Goal: Task Accomplishment & Management: Complete application form

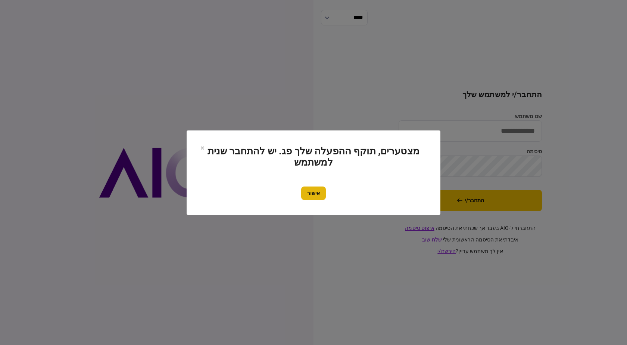
click at [313, 198] on button "אישור" at bounding box center [313, 192] width 25 height 13
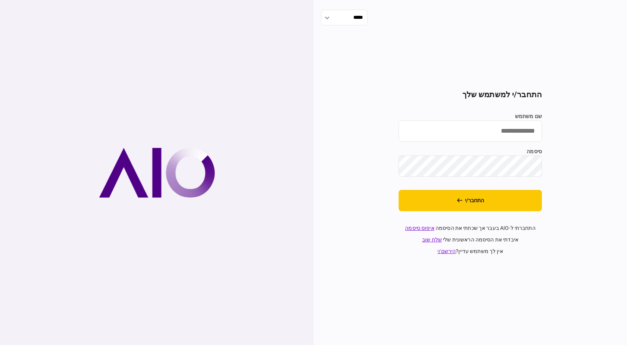
click at [501, 135] on input "שם משתמש" at bounding box center [470, 130] width 143 height 21
type input "**********"
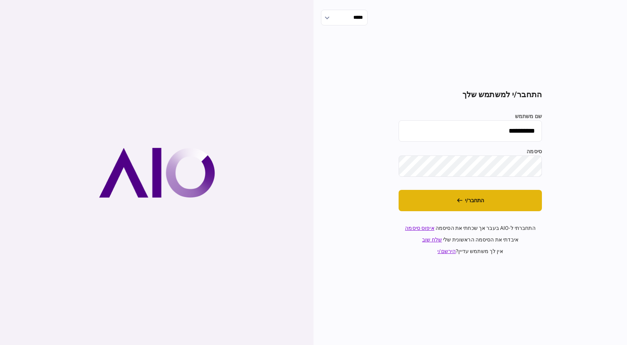
click at [501, 208] on button "התחבר/י" at bounding box center [470, 200] width 143 height 21
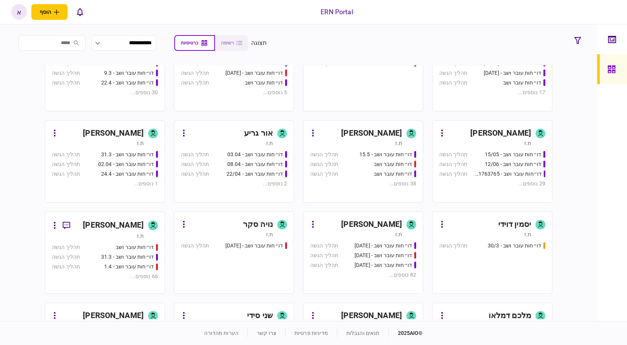
scroll to position [187, 0]
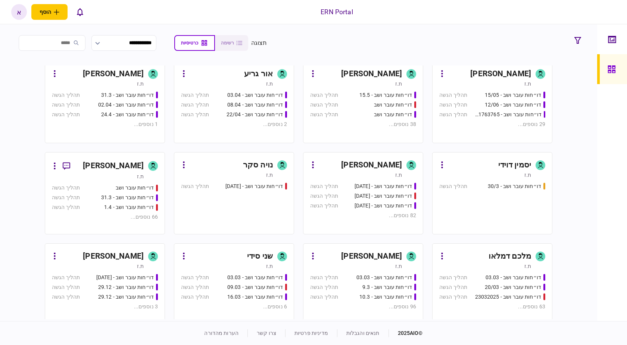
click at [399, 248] on link "איתמר שקד ת.ז דו״חות עובר ושב - 03.03 תהליך הגשה דו״חות עובר ושב - 9.3 תהליך הג…" at bounding box center [363, 284] width 120 height 82
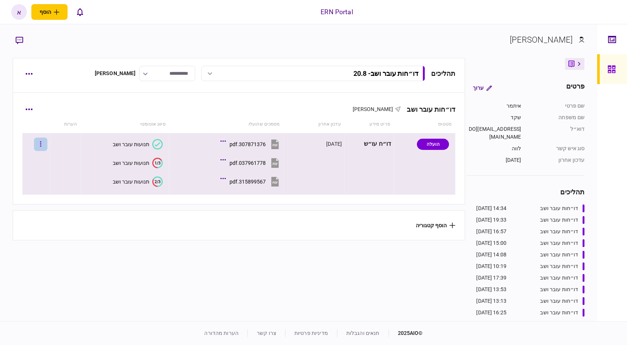
click at [44, 142] on button "button" at bounding box center [40, 143] width 13 height 13
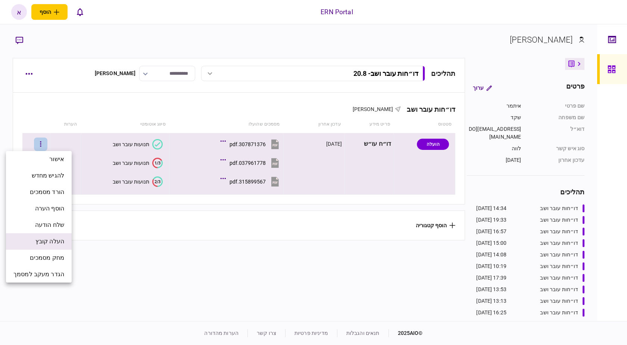
click at [60, 240] on span "העלה קובץ" at bounding box center [49, 241] width 29 height 9
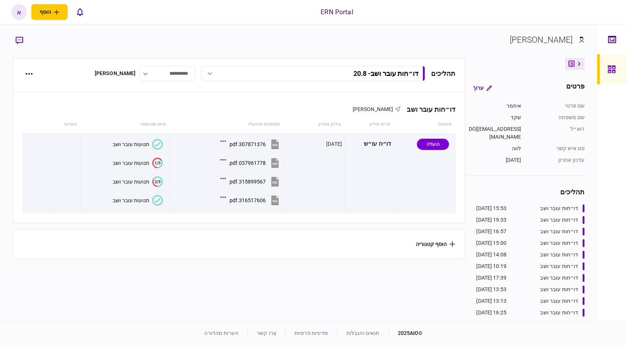
click at [417, 53] on section "[PERSON_NAME]" at bounding box center [299, 46] width 572 height 24
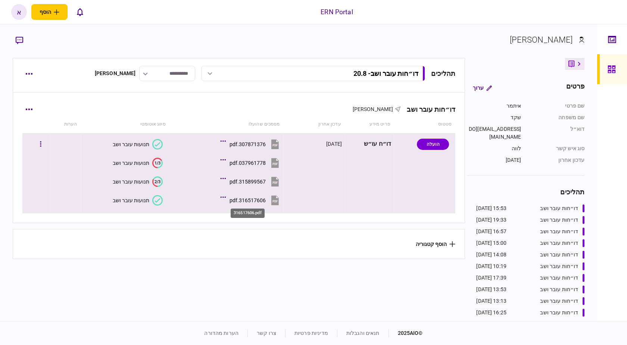
click at [238, 200] on div "316517606.pdf" at bounding box center [248, 200] width 36 height 6
click at [139, 198] on div "תנועות עובר ושב" at bounding box center [131, 200] width 37 height 6
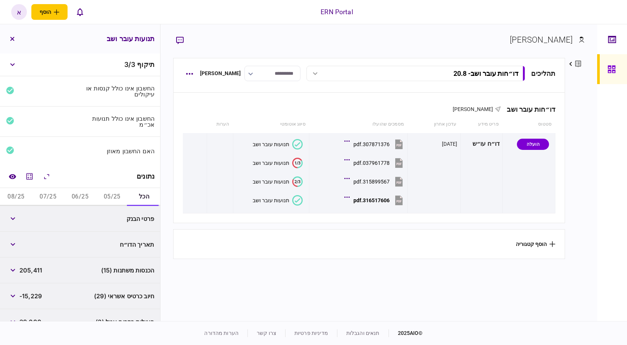
click at [120, 193] on button "05/25" at bounding box center [112, 197] width 32 height 18
click at [71, 195] on button "06/25" at bounding box center [80, 197] width 32 height 18
click at [90, 194] on button "06/25" at bounding box center [80, 197] width 32 height 18
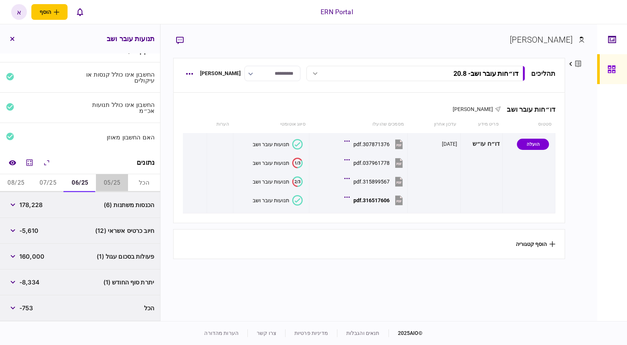
click at [100, 183] on button "05/25" at bounding box center [112, 183] width 32 height 18
click at [27, 205] on span "2,528" at bounding box center [27, 204] width 17 height 9
click at [14, 255] on icon "button" at bounding box center [12, 256] width 5 height 3
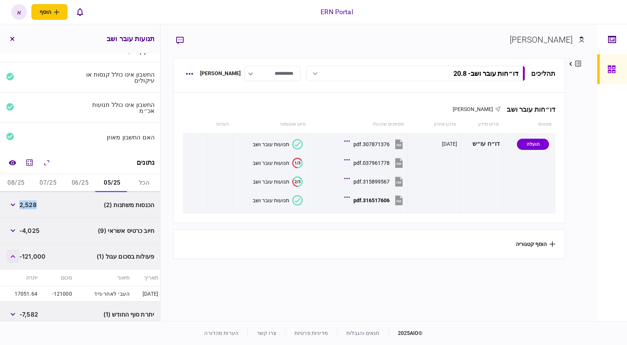
click at [14, 255] on icon "button" at bounding box center [12, 256] width 5 height 3
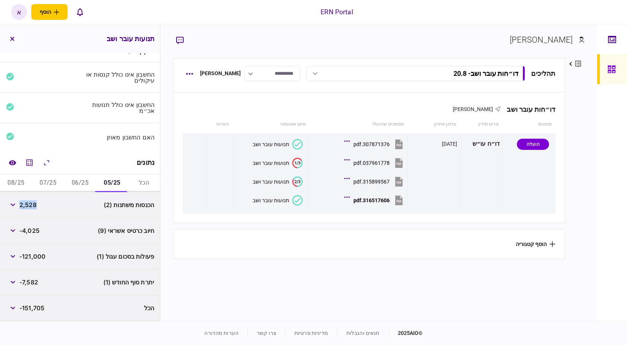
copy span "2,528"
click at [23, 279] on span "-7,582" at bounding box center [28, 281] width 19 height 9
copy span "7,582"
click at [72, 182] on button "06/25" at bounding box center [80, 183] width 32 height 18
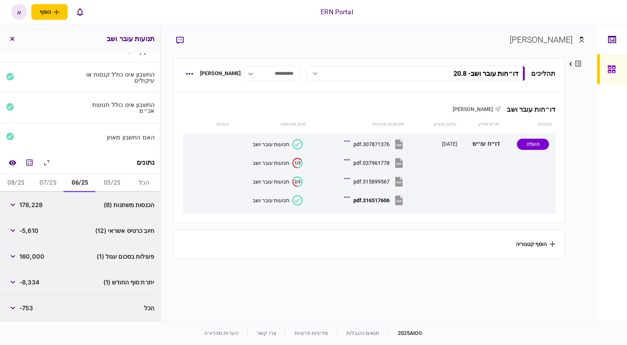
click at [31, 207] on span "178,228" at bounding box center [30, 204] width 23 height 9
copy span "178,228"
click at [10, 253] on button "button" at bounding box center [12, 255] width 13 height 13
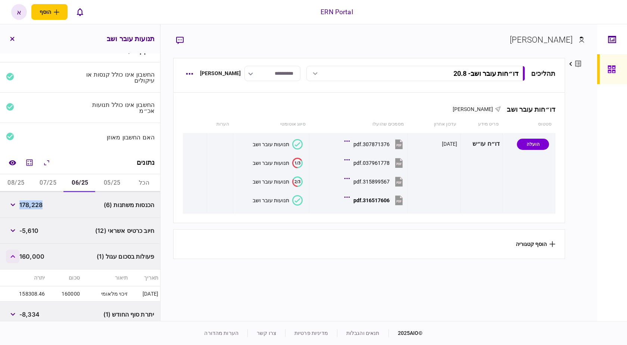
click at [10, 253] on button "button" at bounding box center [12, 255] width 13 height 13
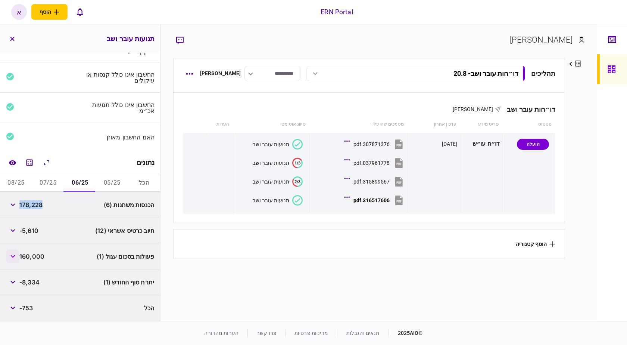
click at [12, 252] on button "button" at bounding box center [12, 255] width 13 height 13
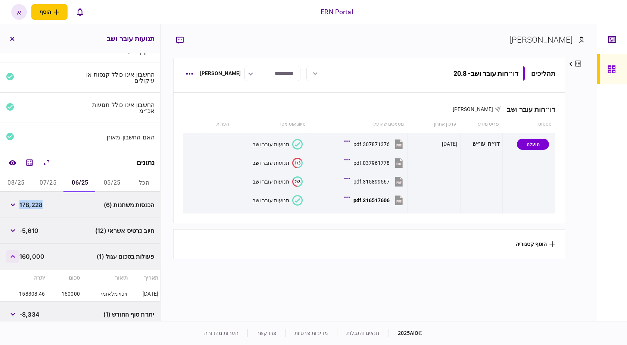
click at [12, 252] on button "button" at bounding box center [12, 255] width 13 height 13
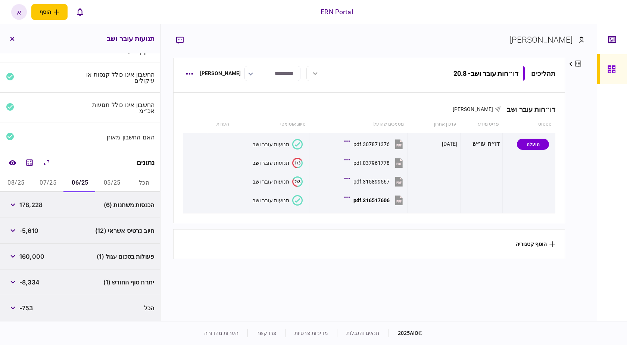
click at [29, 284] on span "-8,334" at bounding box center [29, 281] width 20 height 9
copy span "8,334"
click at [52, 183] on button "07/25" at bounding box center [48, 183] width 32 height 18
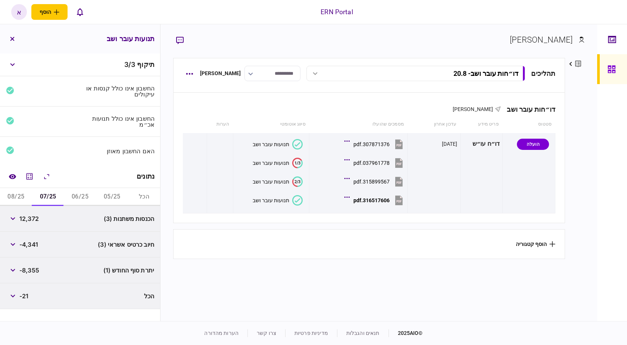
click at [32, 219] on span "12,372" at bounding box center [28, 218] width 19 height 9
copy span "12,372"
click at [32, 266] on span "-8,355" at bounding box center [29, 269] width 20 height 9
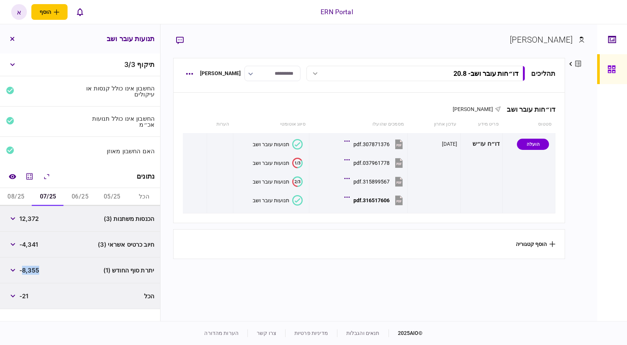
copy span "8,355"
click at [32, 198] on button "08/25" at bounding box center [16, 197] width 32 height 18
click at [36, 218] on span "12,281" at bounding box center [28, 218] width 19 height 9
copy span "12,281"
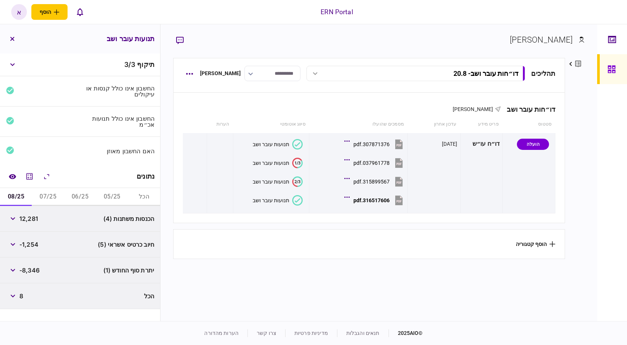
click at [34, 277] on div "יתרת סוף החודש (1) -8,346" at bounding box center [80, 270] width 160 height 26
click at [35, 274] on span "-8,346" at bounding box center [29, 269] width 20 height 9
copy span "8,346"
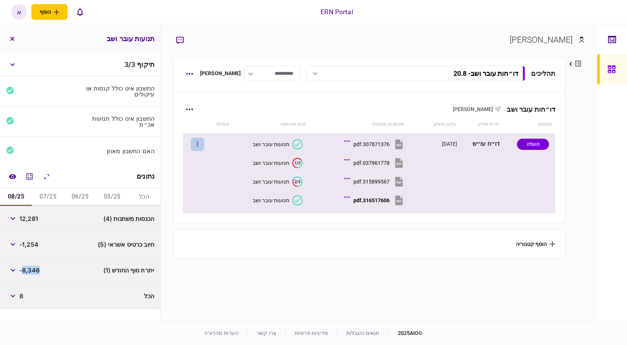
click at [199, 141] on button "button" at bounding box center [197, 143] width 13 height 13
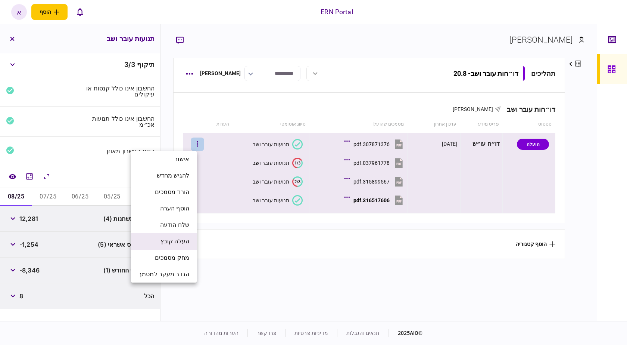
click at [193, 240] on li "העלה קובץ" at bounding box center [164, 241] width 66 height 16
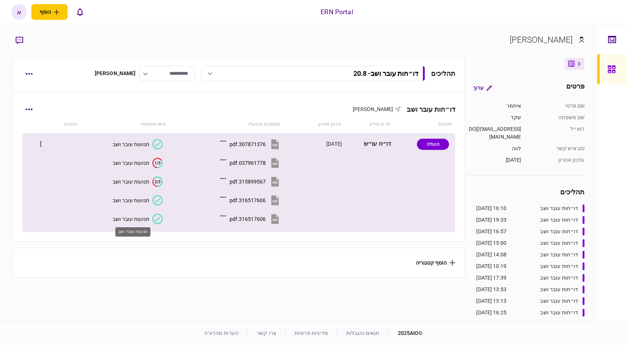
click at [142, 218] on div "תנועות עובר ושב" at bounding box center [131, 219] width 37 height 6
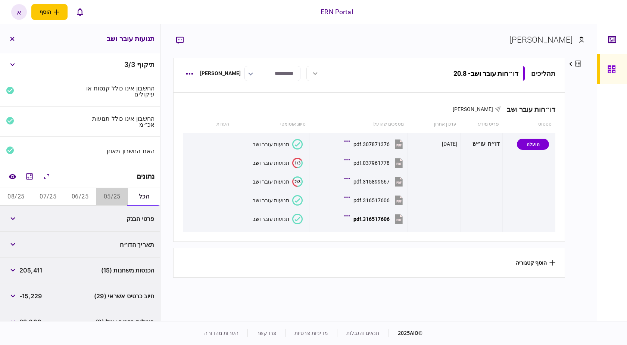
click at [103, 196] on button "05/25" at bounding box center [112, 197] width 32 height 18
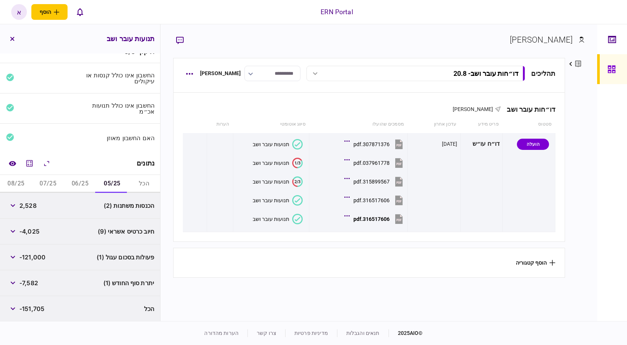
scroll to position [14, 0]
click at [15, 255] on icon "button" at bounding box center [12, 256] width 5 height 3
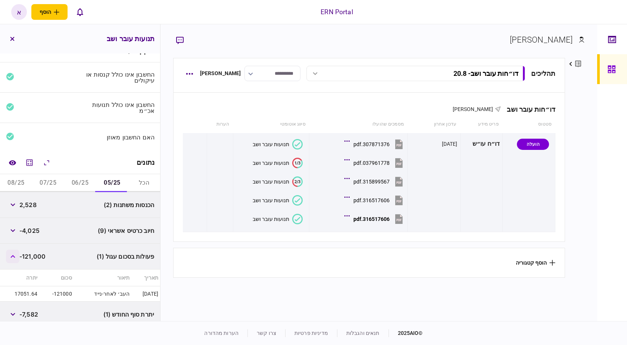
click at [18, 255] on button "button" at bounding box center [12, 255] width 13 height 13
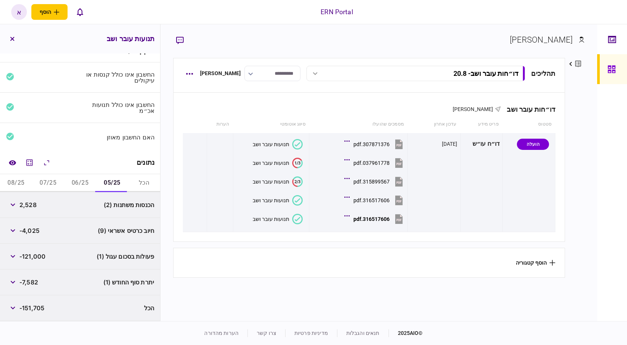
click at [34, 208] on span "2,528" at bounding box center [27, 204] width 17 height 9
click at [78, 185] on button "06/25" at bounding box center [80, 183] width 32 height 18
click at [58, 183] on button "07/25" at bounding box center [48, 183] width 32 height 18
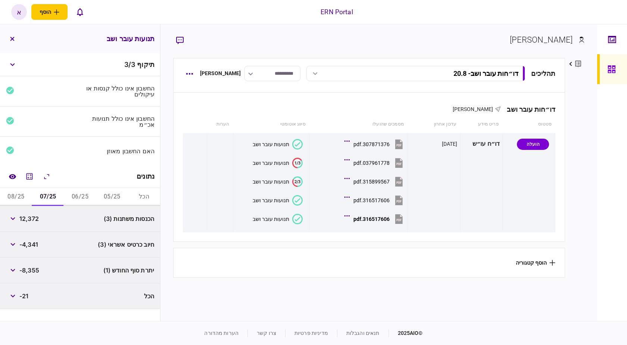
scroll to position [0, 0]
click at [19, 193] on button "08/25" at bounding box center [16, 197] width 32 height 18
click at [112, 187] on div "נתונים" at bounding box center [80, 176] width 160 height 23
click at [112, 193] on button "05/25" at bounding box center [112, 197] width 32 height 18
click at [32, 223] on span "2,528" at bounding box center [27, 218] width 17 height 9
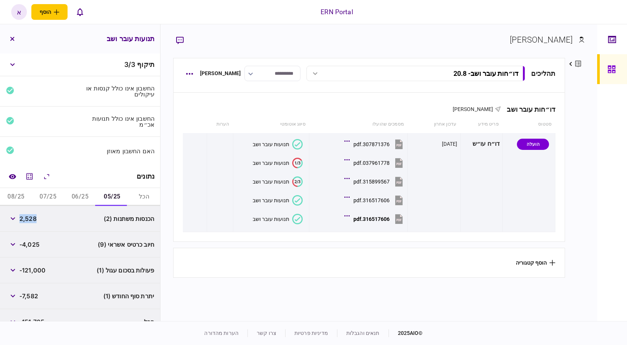
click at [32, 223] on span "2,528" at bounding box center [27, 218] width 17 height 9
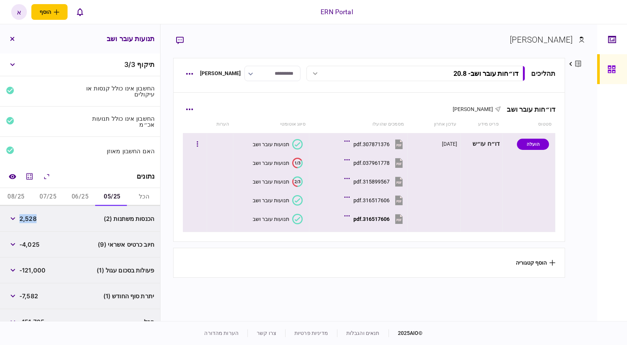
copy span "2,528"
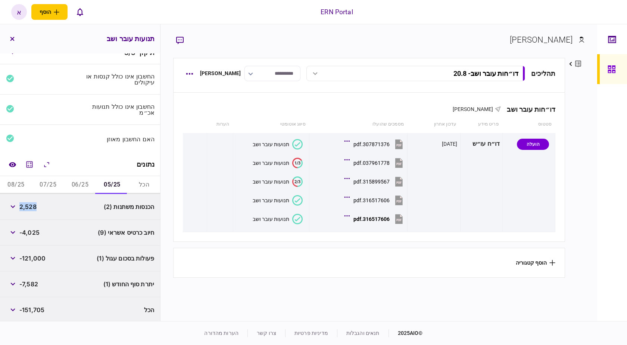
scroll to position [14, 0]
click at [35, 281] on span "-7,582" at bounding box center [28, 281] width 19 height 9
copy span "7,582"
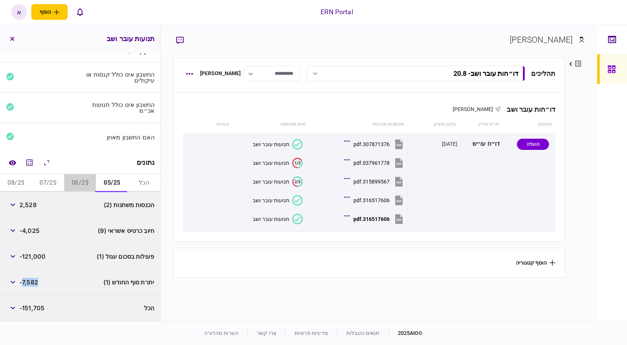
click at [72, 179] on button "06/25" at bounding box center [80, 183] width 32 height 18
click at [40, 207] on span "178,228" at bounding box center [30, 204] width 23 height 9
copy span "178,228"
click at [35, 280] on span "-8,334" at bounding box center [29, 281] width 20 height 9
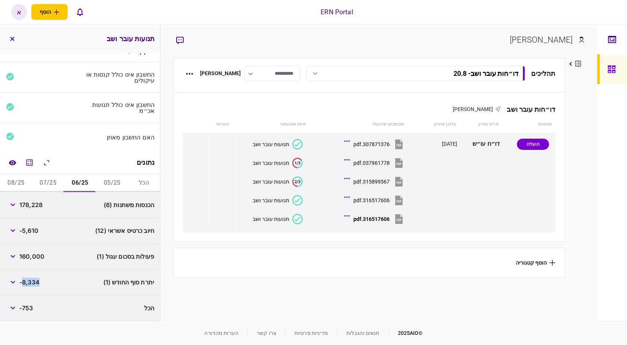
copy span "8,334"
click at [35, 280] on span "-8,334" at bounding box center [29, 281] width 20 height 9
click at [49, 188] on button "07/25" at bounding box center [48, 183] width 32 height 18
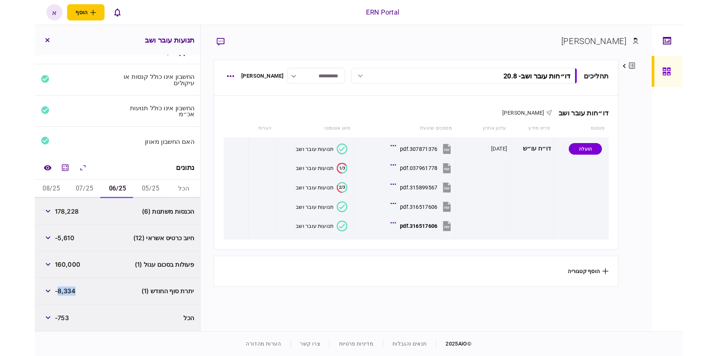
scroll to position [0, 0]
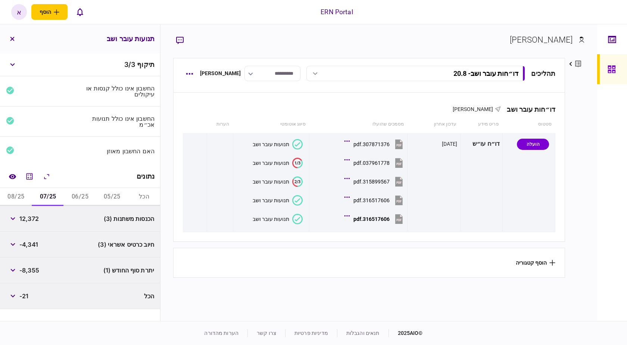
click at [26, 221] on span "12,372" at bounding box center [28, 218] width 19 height 9
click at [34, 269] on span "-8,355" at bounding box center [29, 269] width 20 height 9
copy span "8,355"
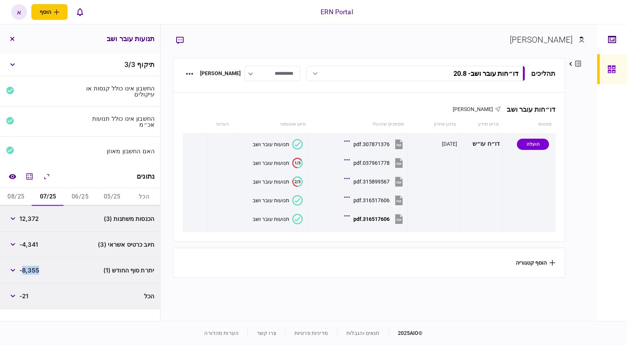
click at [18, 196] on button "08/25" at bounding box center [16, 197] width 32 height 18
click at [29, 221] on span "12,281" at bounding box center [28, 218] width 19 height 9
copy span "12,281"
click at [27, 271] on span "-8,346" at bounding box center [29, 269] width 20 height 9
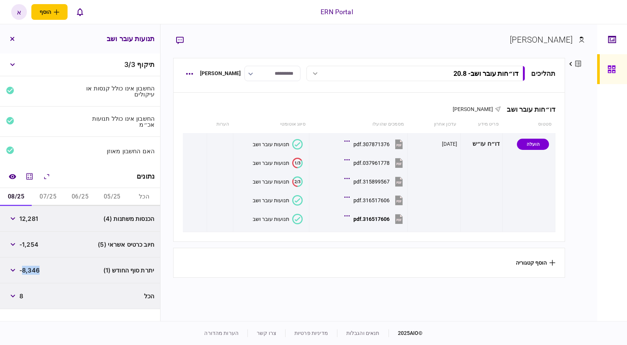
copy span "8,346"
click at [27, 271] on span "-8,346" at bounding box center [29, 269] width 20 height 9
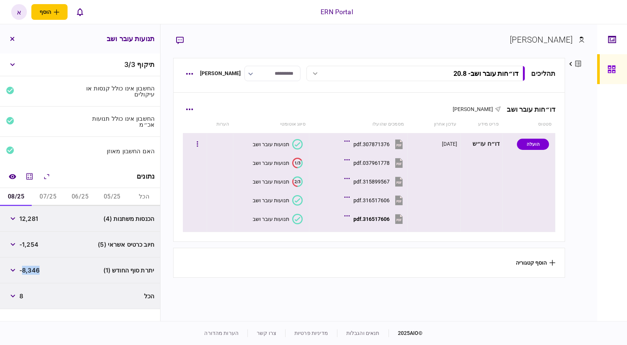
click at [371, 223] on button "316517606.pdf" at bounding box center [375, 218] width 59 height 17
